Goal: Navigation & Orientation: Understand site structure

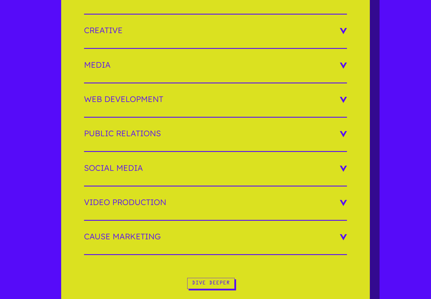
scroll to position [999, 0]
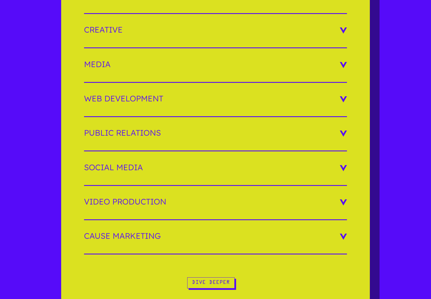
click at [343, 168] on h3 "Social Media" at bounding box center [215, 168] width 263 height 8
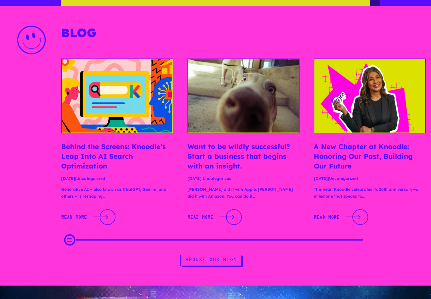
scroll to position [1298, 0]
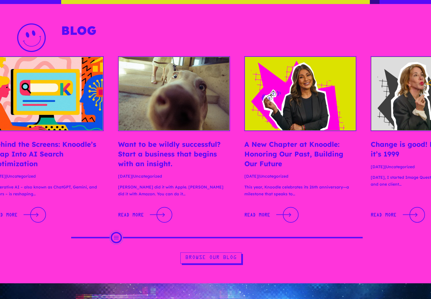
drag, startPoint x: 68, startPoint y: 237, endPoint x: 201, endPoint y: 244, distance: 133.1
click at [196, 244] on div "Behind the Screens: Knoodle’s Leap Into AI Search Optimization Jul 29, 2025 | U…" at bounding box center [215, 150] width 431 height 206
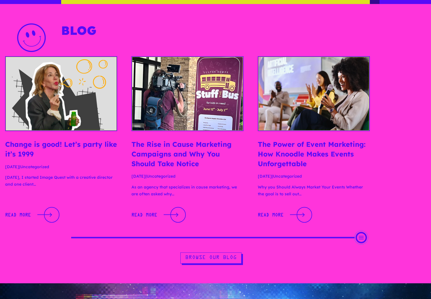
drag, startPoint x: 198, startPoint y: 235, endPoint x: 363, endPoint y: 249, distance: 165.6
click at [364, 249] on div "Behind the Screens: Knoodle’s Leap Into AI Search Optimization Jul 29, 2025 | U…" at bounding box center [215, 150] width 431 height 206
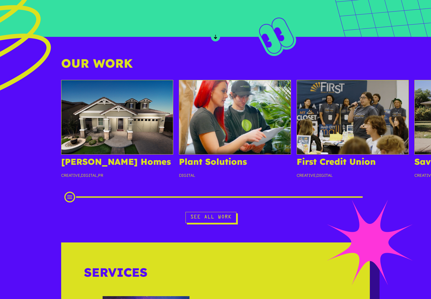
scroll to position [499, 0]
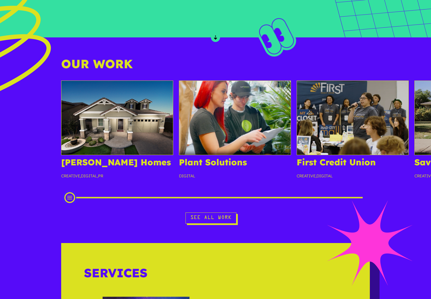
drag, startPoint x: 72, startPoint y: 197, endPoint x: 61, endPoint y: 208, distance: 15.4
click at [61, 208] on div "Fulton Homes Creative , Digital , PR Plant Solutions Digital First Credit Union…" at bounding box center [215, 152] width 431 height 143
click at [98, 151] on img at bounding box center [117, 118] width 112 height 75
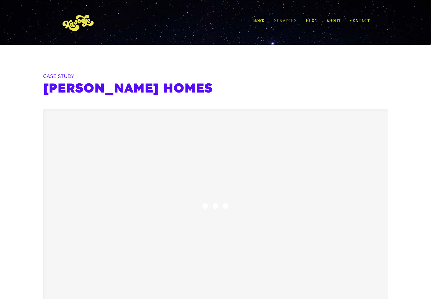
click at [293, 21] on link "Services" at bounding box center [285, 22] width 23 height 27
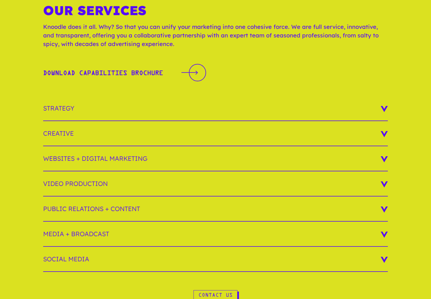
scroll to position [65, 0]
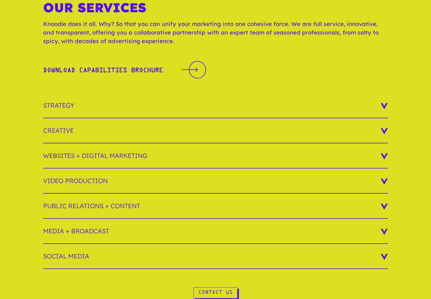
click at [382, 107] on h3 "Strategy" at bounding box center [215, 105] width 345 height 25
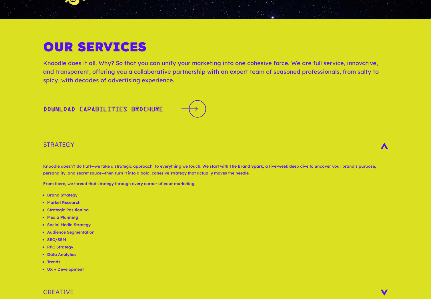
scroll to position [17, 0]
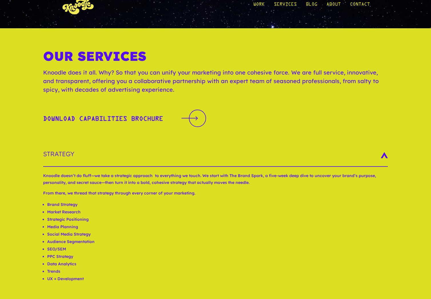
click at [61, 150] on h3 "Strategy" at bounding box center [215, 154] width 345 height 25
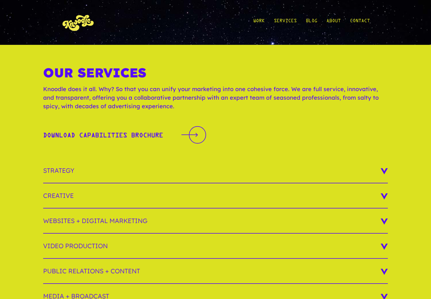
scroll to position [0, 0]
click at [258, 20] on link "Work" at bounding box center [258, 22] width 11 height 27
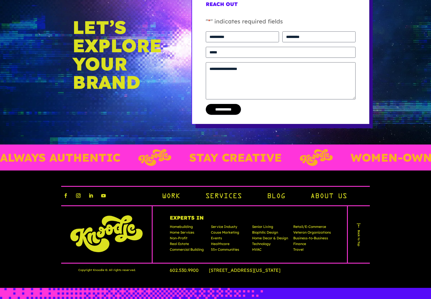
scroll to position [2205, 0]
